Goal: Task Accomplishment & Management: Use online tool/utility

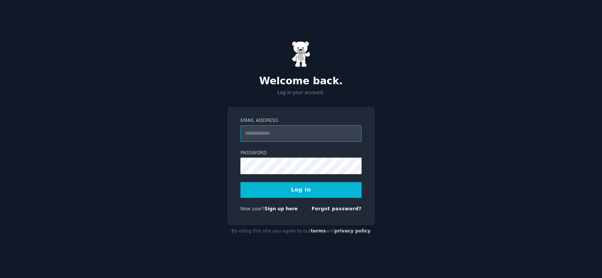
click at [253, 137] on input "Email Address" at bounding box center [301, 133] width 121 height 17
click at [235, 165] on div "Email Address Password Log In New user? Sign up here Forgot password?" at bounding box center [301, 166] width 148 height 119
click at [340, 211] on link "Forgot password?" at bounding box center [337, 208] width 50 height 5
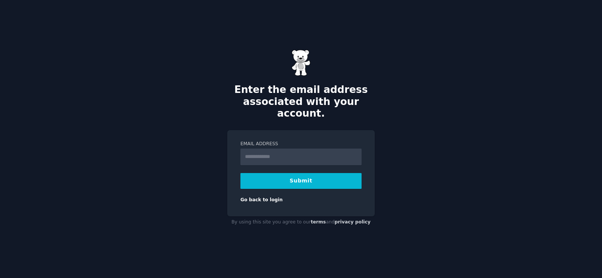
click at [263, 150] on input "Email Address" at bounding box center [301, 157] width 121 height 17
click at [273, 149] on input "Email Address" at bounding box center [301, 157] width 121 height 17
type input "**********"
click at [288, 177] on button "Submit" at bounding box center [301, 181] width 121 height 16
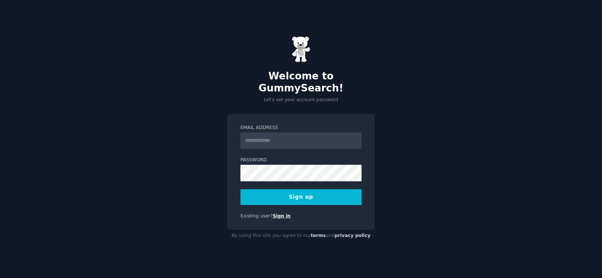
click at [277, 213] on link "Sign in" at bounding box center [282, 215] width 18 height 5
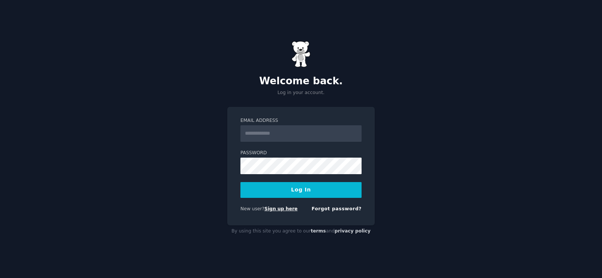
click at [283, 209] on link "Sign up here" at bounding box center [281, 208] width 33 height 5
click at [272, 208] on link "Sign up here" at bounding box center [281, 208] width 33 height 5
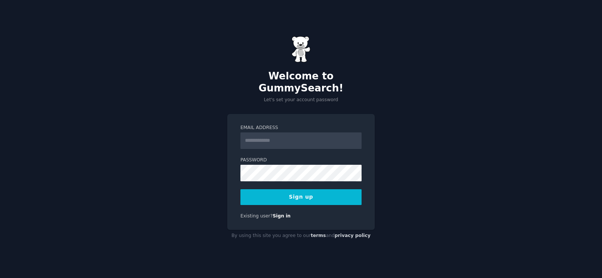
click at [259, 134] on input "Email Address" at bounding box center [301, 141] width 121 height 17
click at [252, 134] on input "Email Address" at bounding box center [301, 141] width 121 height 17
type input "**********"
click at [300, 189] on button "Sign up" at bounding box center [301, 197] width 121 height 16
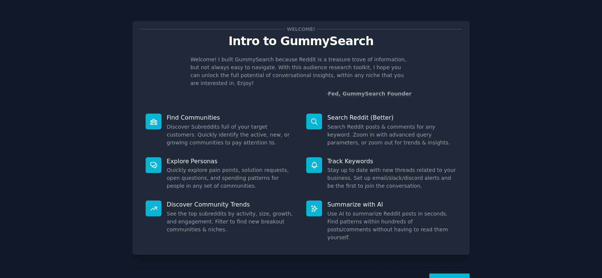
click at [451, 274] on button "Next" at bounding box center [450, 283] width 40 height 18
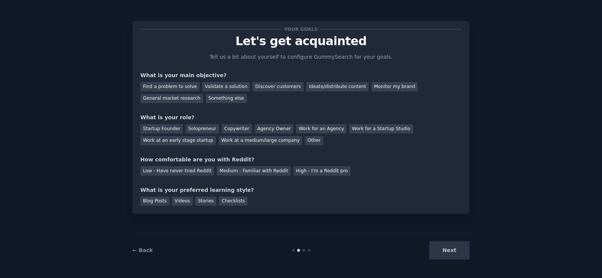
click at [449, 250] on div "Next" at bounding box center [413, 250] width 113 height 18
click at [166, 82] on div "Find a problem to solve" at bounding box center [169, 86] width 59 height 9
click at [213, 84] on div "Validate a solution" at bounding box center [226, 86] width 48 height 9
click at [167, 132] on div "Startup Founder" at bounding box center [161, 128] width 43 height 9
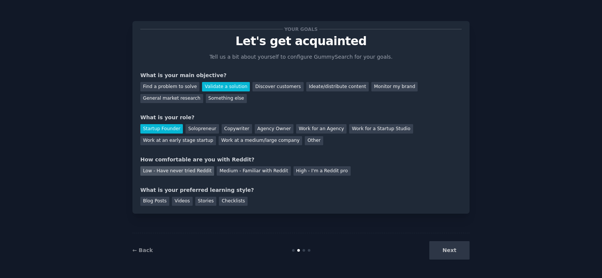
click at [189, 171] on div "Low - Have never tried Reddit" at bounding box center [177, 170] width 74 height 9
click at [163, 201] on div "Blog Posts" at bounding box center [154, 201] width 29 height 9
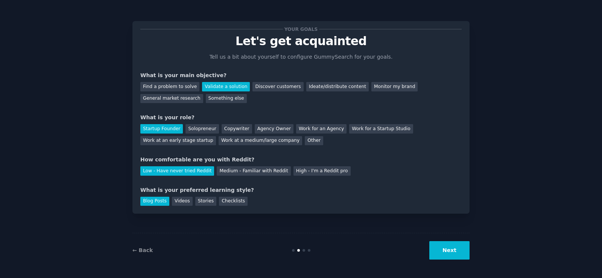
click at [449, 245] on button "Next" at bounding box center [450, 250] width 40 height 18
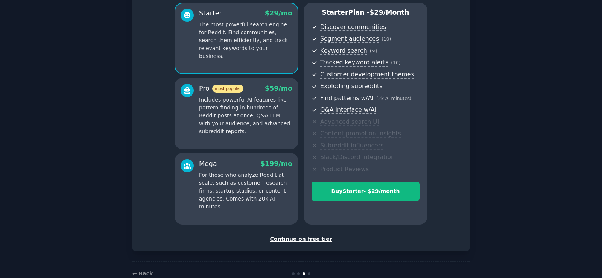
scroll to position [83, 0]
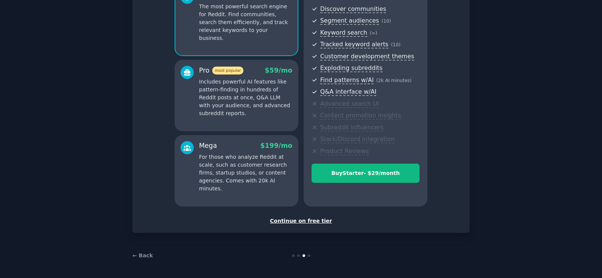
click at [312, 224] on div "Continue on free tier" at bounding box center [300, 221] width 321 height 8
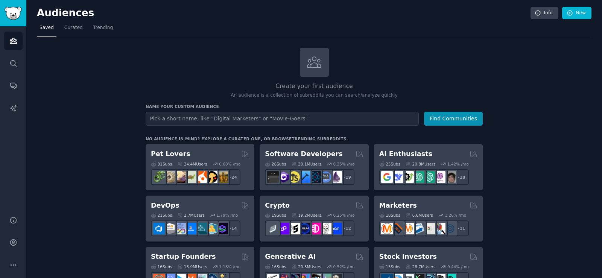
click at [309, 117] on input "text" at bounding box center [282, 119] width 273 height 14
type input "Web Development"
click at [456, 114] on button "Find Communities" at bounding box center [453, 119] width 59 height 14
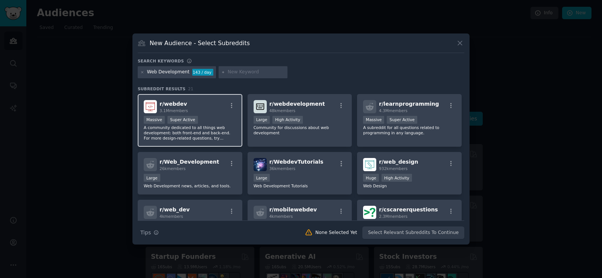
click at [206, 106] on div "r/ webdev 3.1M members" at bounding box center [190, 106] width 93 height 13
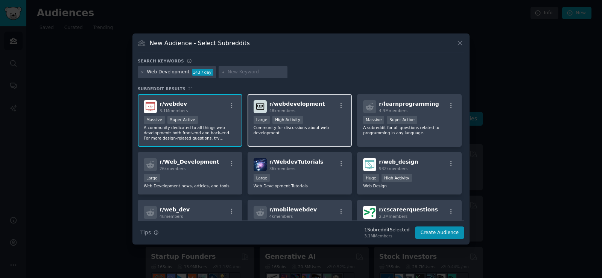
click at [332, 117] on div "Large High Activity" at bounding box center [300, 120] width 93 height 9
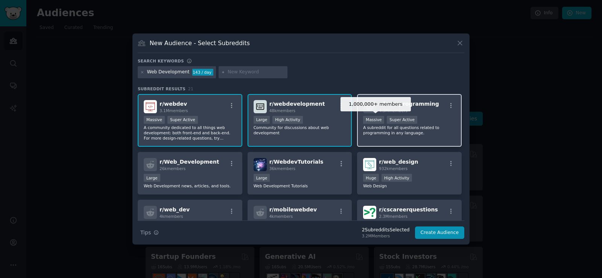
click at [379, 119] on div "Massive" at bounding box center [373, 120] width 21 height 8
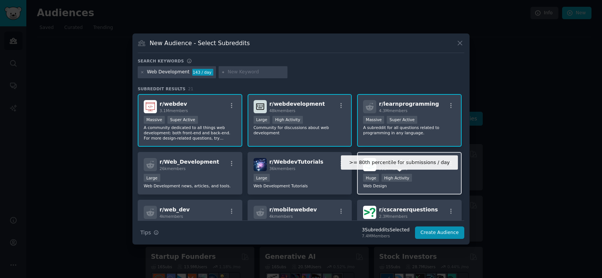
click at [393, 174] on div "High Activity" at bounding box center [397, 178] width 30 height 8
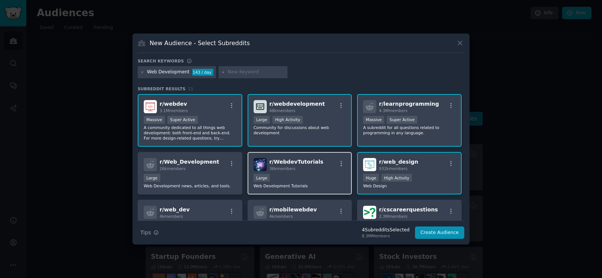
click at [309, 172] on div "r/ WebdevTutorials 36k members Large Web Development Tutorials" at bounding box center [300, 173] width 105 height 43
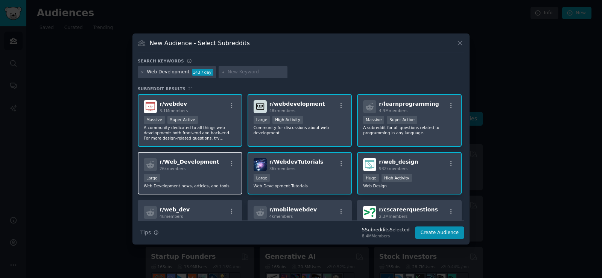
click at [206, 170] on div "26k members" at bounding box center [189, 168] width 59 height 5
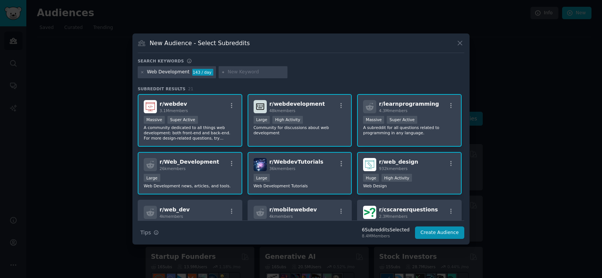
click at [205, 199] on div "r/ webdev 3.1M members 1,000,000+ members Massive Super Active A community dedi…" at bounding box center [301, 202] width 327 height 217
click at [298, 203] on div "r/ mobilewebdev 4k members This subreddit hosts discussions and links to articl…" at bounding box center [300, 226] width 105 height 53
click at [386, 207] on span "r/ cscareerquestions" at bounding box center [408, 210] width 59 height 6
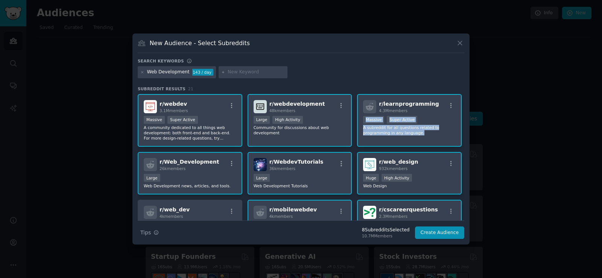
drag, startPoint x: 465, startPoint y: 100, endPoint x: 467, endPoint y: 139, distance: 38.4
click at [467, 139] on div "New Audience - Select Subreddits Search keywords Web Development 143 / day Subr…" at bounding box center [301, 139] width 337 height 211
click at [465, 168] on div "New Audience - Select Subreddits Search keywords Web Development 143 / day Subr…" at bounding box center [301, 139] width 337 height 211
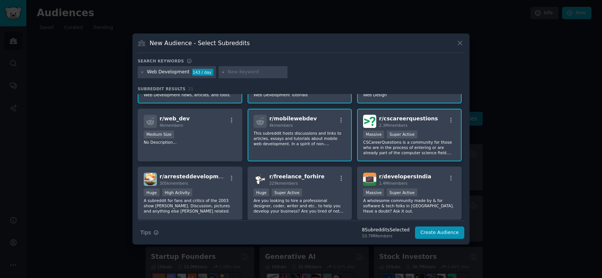
scroll to position [120, 0]
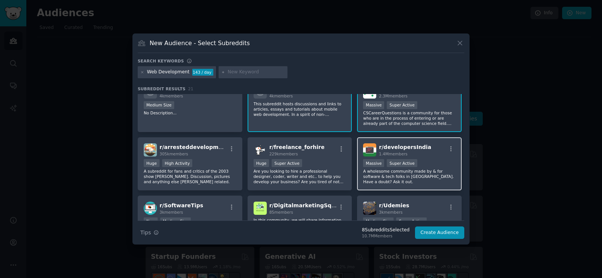
click at [414, 153] on div "1.4M members" at bounding box center [405, 153] width 52 height 5
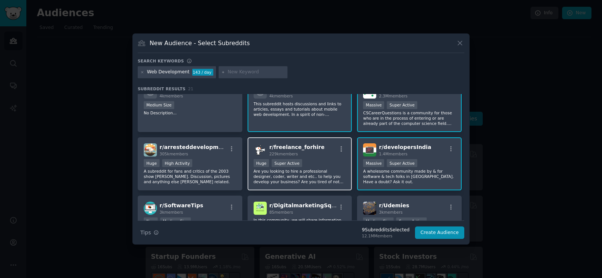
click at [337, 161] on div "Huge Super Active" at bounding box center [300, 163] width 93 height 9
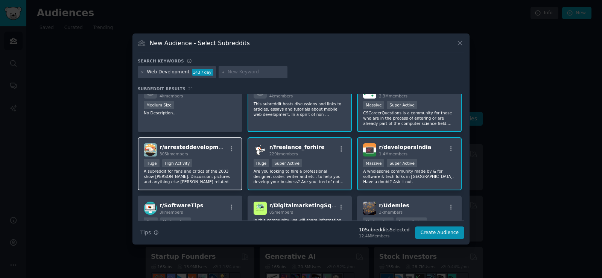
click at [214, 149] on span "r/ arresteddevelopment" at bounding box center [194, 147] width 69 height 6
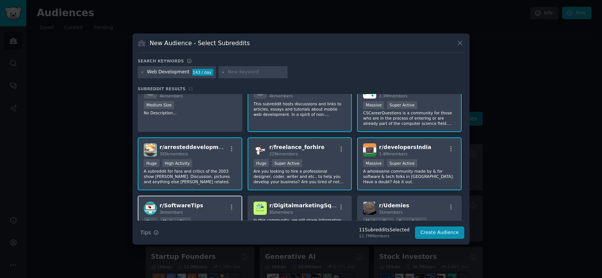
click at [220, 204] on div "r/ SoftwareTips 3k members" at bounding box center [190, 208] width 93 height 13
click at [337, 203] on div "r/ DigitalmarketingSquad 85 members" at bounding box center [300, 208] width 93 height 13
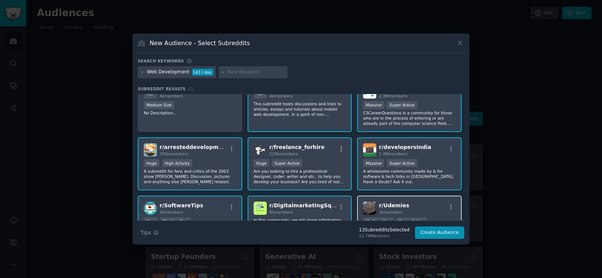
click at [395, 201] on div "r/ Udemies 3k members Medium Size Super Active Udemy coupons for premium online…" at bounding box center [409, 222] width 105 height 53
click at [439, 235] on button "Create Audience" at bounding box center [440, 233] width 50 height 13
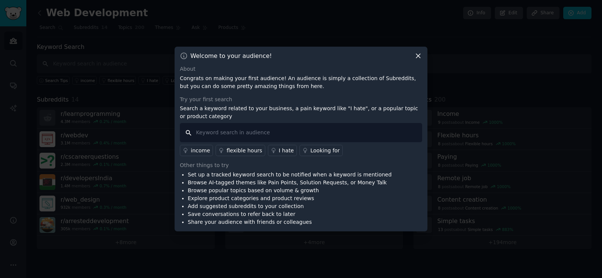
click at [210, 134] on input "text" at bounding box center [301, 132] width 242 height 19
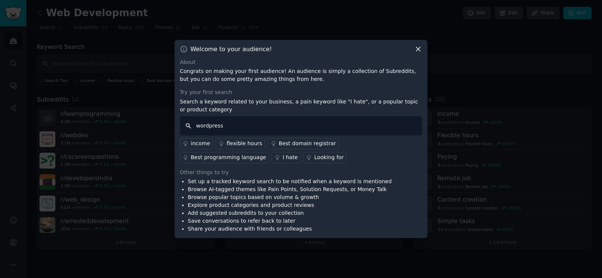
type input "wordpress"
click at [201, 141] on div "income" at bounding box center [200, 144] width 19 height 8
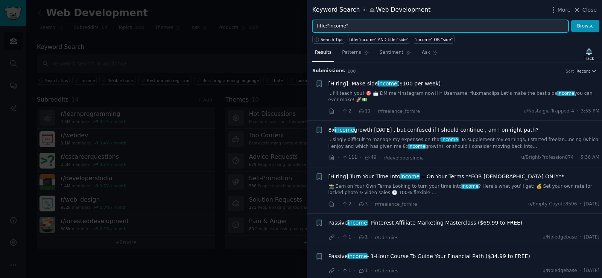
click at [357, 25] on input "title:"income"" at bounding box center [440, 26] width 256 height 13
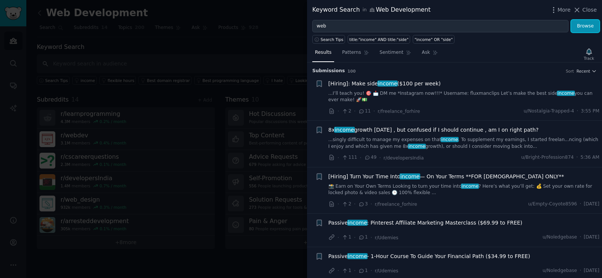
click at [594, 28] on button "Browse" at bounding box center [585, 26] width 28 height 13
click at [586, 26] on button "Browse" at bounding box center [585, 26] width 28 height 13
click at [578, 11] on icon at bounding box center [577, 10] width 8 height 8
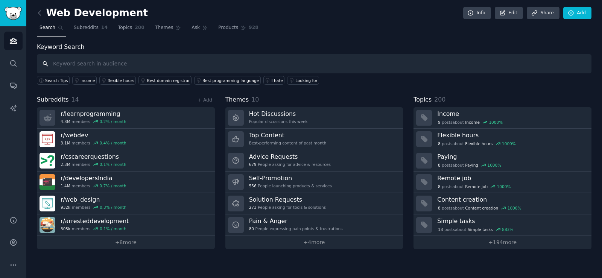
click at [92, 67] on input "text" at bounding box center [314, 63] width 555 height 19
type input "web development"
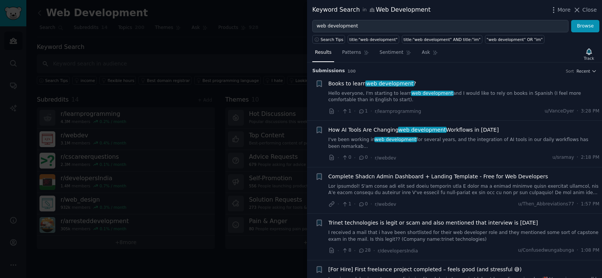
click at [369, 84] on span "web development" at bounding box center [390, 84] width 49 height 6
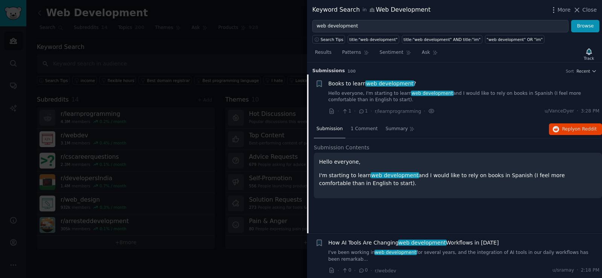
scroll to position [12, 0]
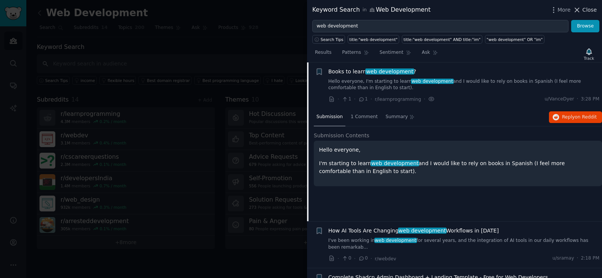
click at [586, 8] on span "Close" at bounding box center [590, 10] width 14 height 8
